Goal: Navigation & Orientation: Find specific page/section

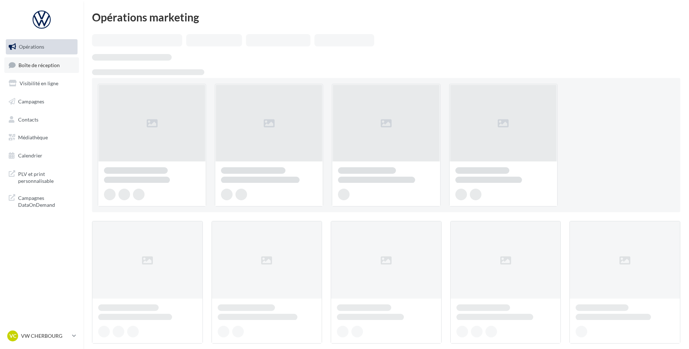
click at [30, 65] on span "Boîte de réception" at bounding box center [38, 65] width 41 height 6
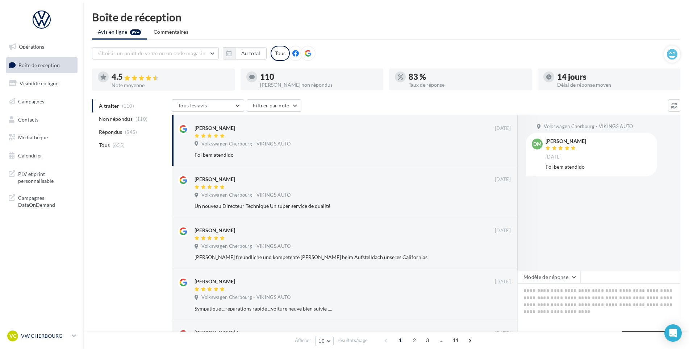
click at [50, 330] on link "VC VW CHERBOURG vw-tour-vau" at bounding box center [42, 336] width 72 height 14
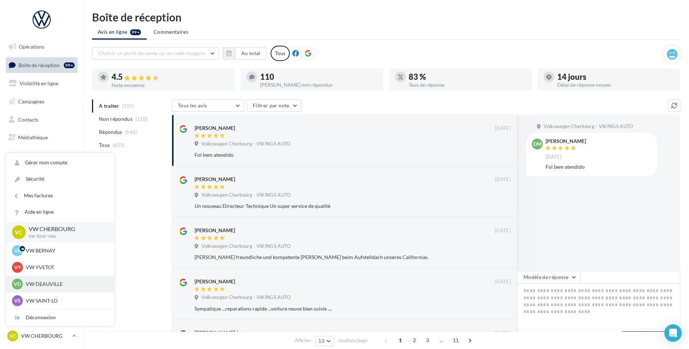
click at [63, 283] on p "VW DEAUVILLE" at bounding box center [66, 283] width 80 height 7
